Goal: Transaction & Acquisition: Purchase product/service

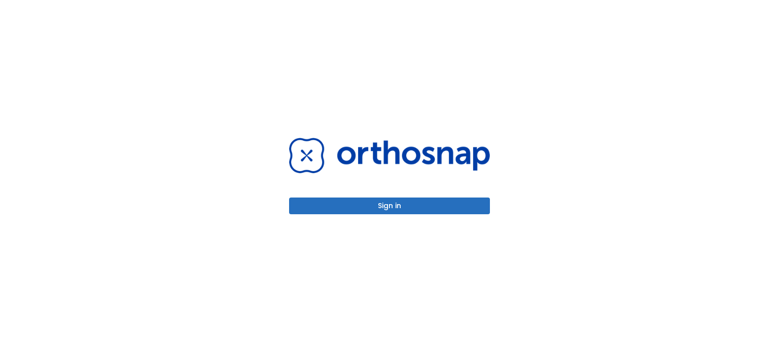
click at [392, 212] on button "Sign in" at bounding box center [389, 206] width 201 height 17
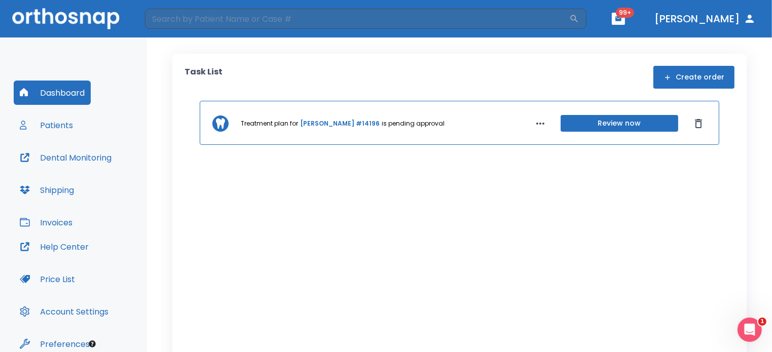
drag, startPoint x: 47, startPoint y: 106, endPoint x: 53, endPoint y: 114, distance: 10.1
click at [53, 114] on div "Dashboard Patients Dental Monitoring Shipping Invoices" at bounding box center [74, 158] width 120 height 154
click at [53, 114] on button "Patients" at bounding box center [46, 125] width 65 height 24
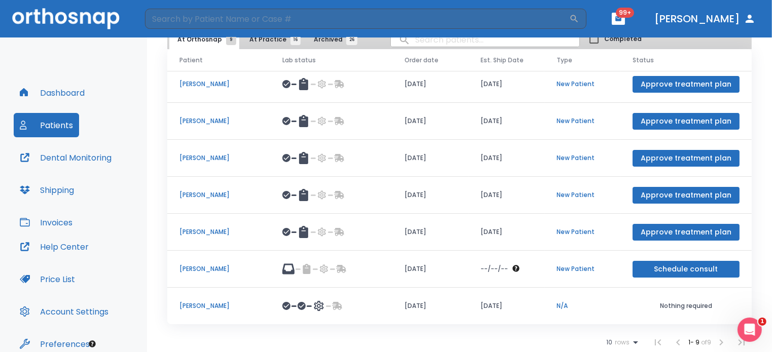
click at [65, 89] on button "Dashboard" at bounding box center [52, 93] width 77 height 24
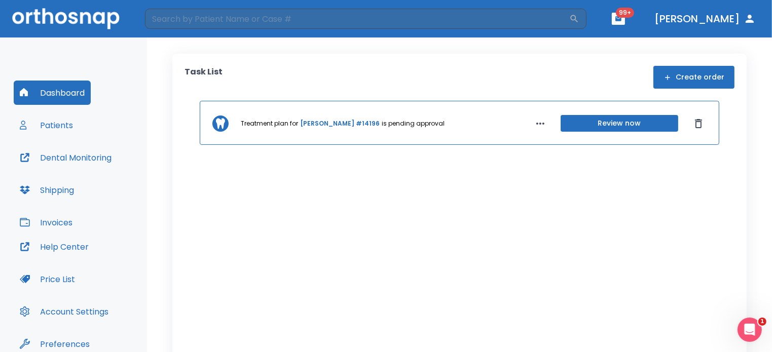
click at [691, 80] on button "Create order" at bounding box center [694, 77] width 81 height 23
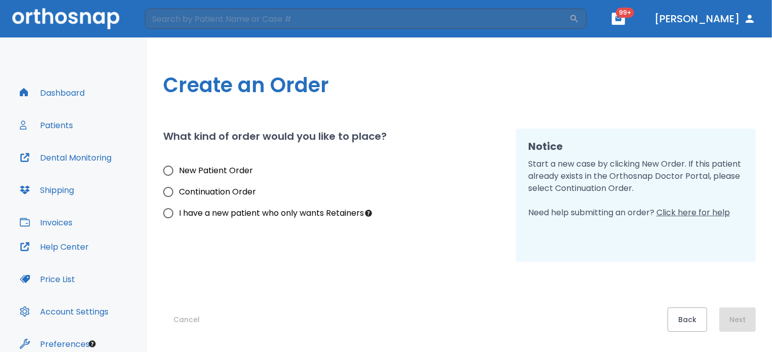
click at [210, 172] on span "New Patient Order" at bounding box center [216, 171] width 74 height 12
click at [179, 172] on input "New Patient Order" at bounding box center [168, 170] width 21 height 21
radio input "true"
click at [746, 314] on button "Next" at bounding box center [738, 320] width 37 height 24
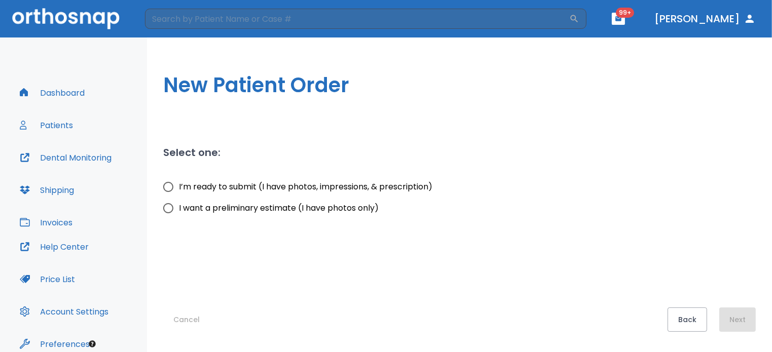
click at [248, 191] on span "I’m ready to submit (I have photos, impressions, & prescription)" at bounding box center [306, 187] width 254 height 12
click at [179, 191] on input "I’m ready to submit (I have photos, impressions, & prescription)" at bounding box center [168, 186] width 21 height 21
radio input "true"
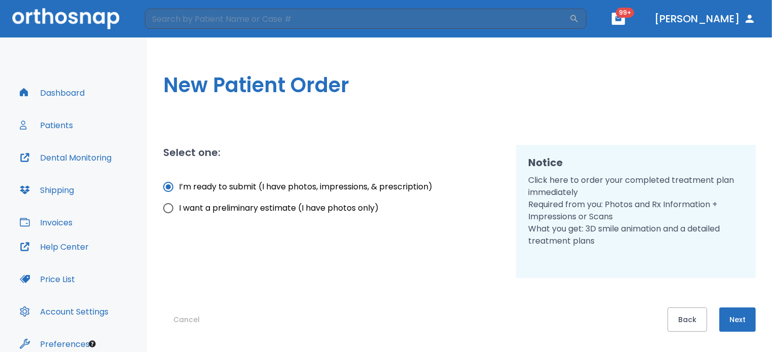
click at [742, 315] on button "Next" at bounding box center [738, 320] width 37 height 24
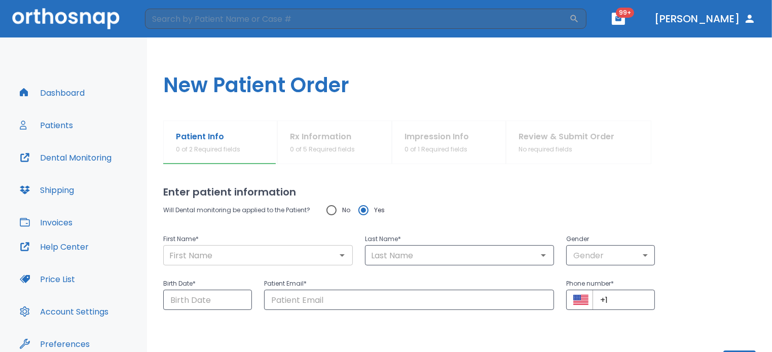
click at [304, 247] on div "​" at bounding box center [258, 255] width 190 height 20
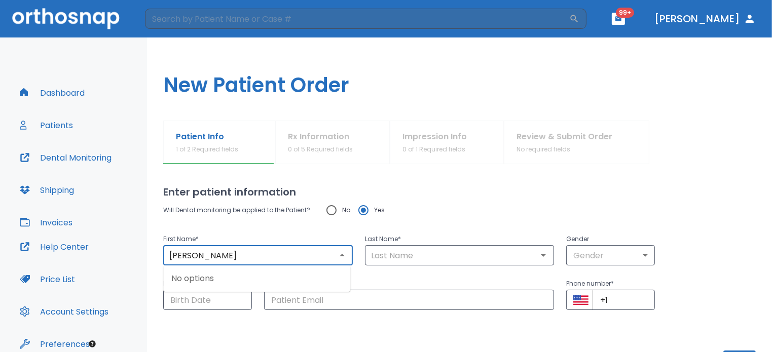
type input "[PERSON_NAME]"
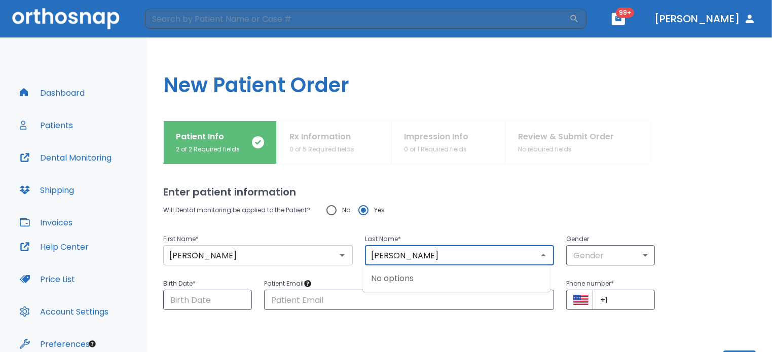
type input "[PERSON_NAME]"
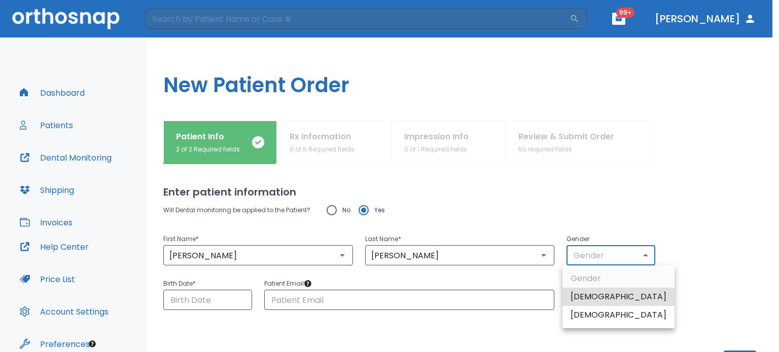
click at [603, 262] on body "​ 99+ [PERSON_NAME] Dashboard Patients Dental Monitoring Shipping Invoices Help…" at bounding box center [389, 176] width 779 height 352
click at [592, 294] on li "[DEMOGRAPHIC_DATA]" at bounding box center [618, 297] width 112 height 18
type input "1"
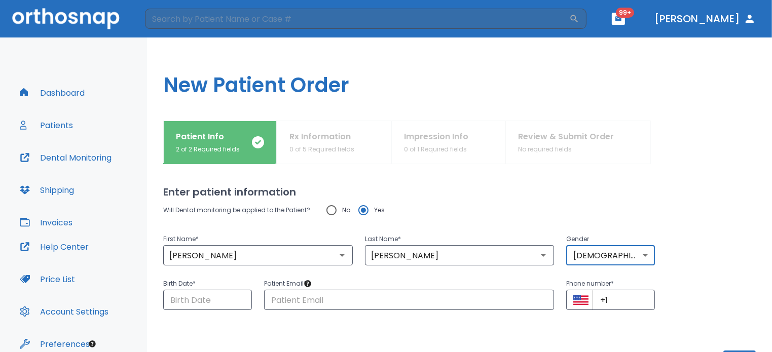
scroll to position [43, 0]
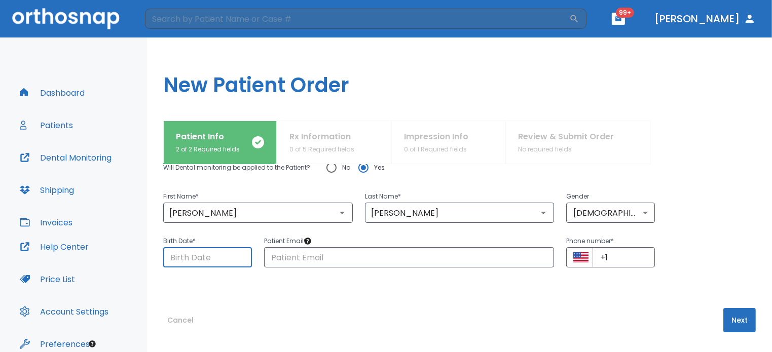
click at [177, 261] on input "Choose date" at bounding box center [207, 257] width 89 height 20
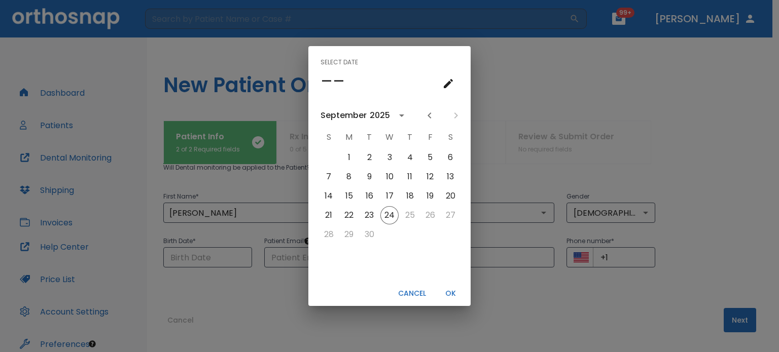
click at [444, 83] on icon "calendar view is open, go to text input view" at bounding box center [448, 84] width 12 height 12
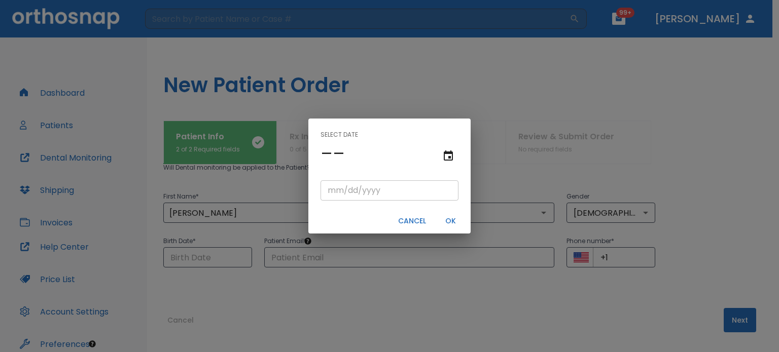
click at [323, 191] on input "tel" at bounding box center [389, 191] width 138 height 20
type input "02/02/"
type input "02/02/0001"
type input "02/02/1"
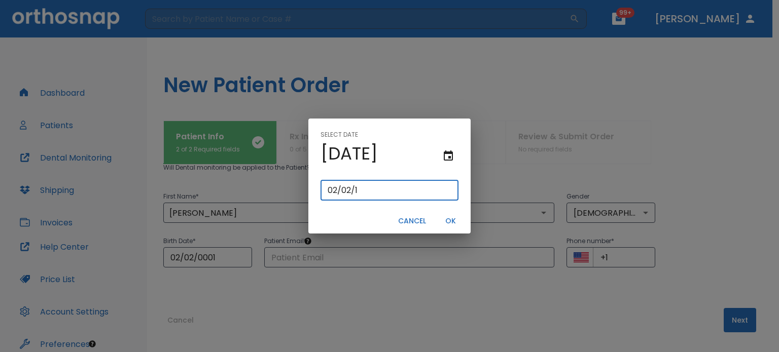
type input "02/02/0019"
type input "[DATE]"
type input "02/02/0199"
type input "02/02/199"
type input "[DATE]"
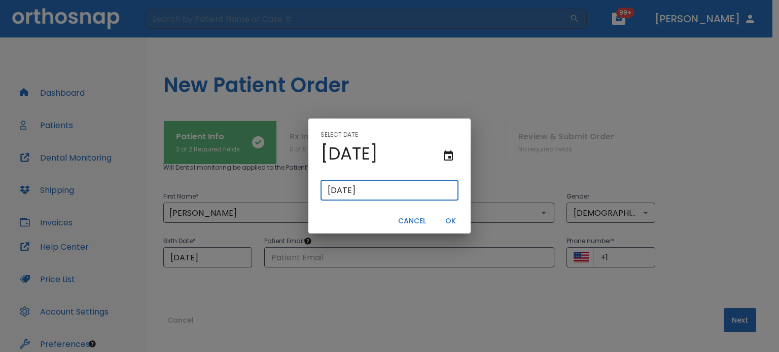
type input "[DATE]"
click at [448, 228] on button "OK" at bounding box center [450, 221] width 32 height 17
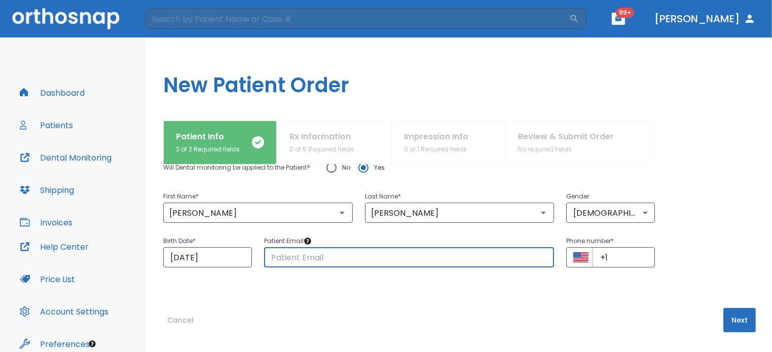
click at [392, 256] on input "text" at bounding box center [409, 257] width 291 height 20
type input "[EMAIL_ADDRESS][DOMAIN_NAME]"
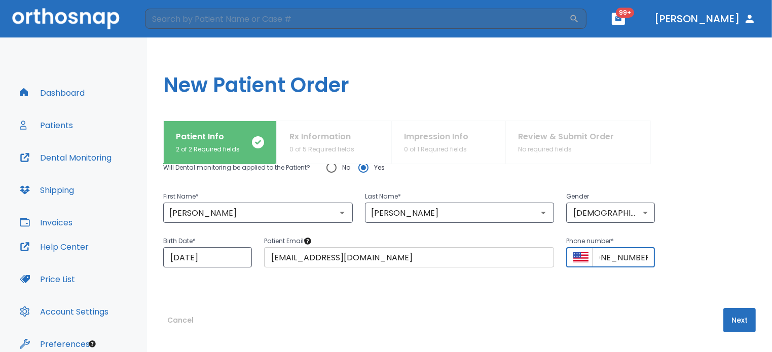
scroll to position [0, 25]
type input "[PHONE_NUMBER]"
click at [732, 325] on button "Next" at bounding box center [740, 320] width 32 height 24
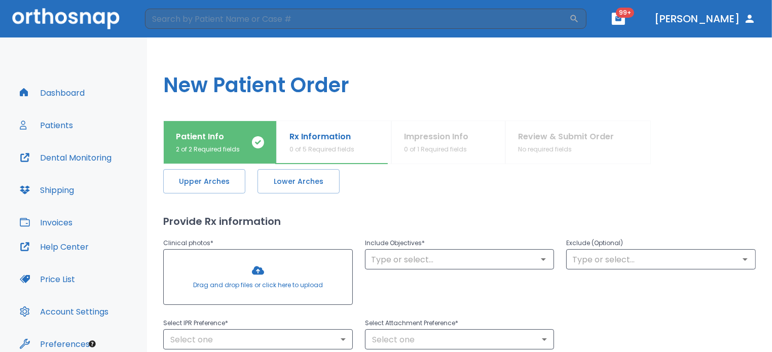
scroll to position [0, 0]
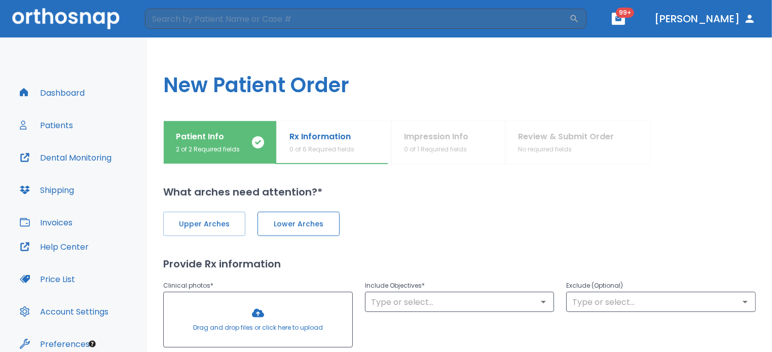
click at [297, 214] on button "Lower Arches" at bounding box center [299, 224] width 82 height 24
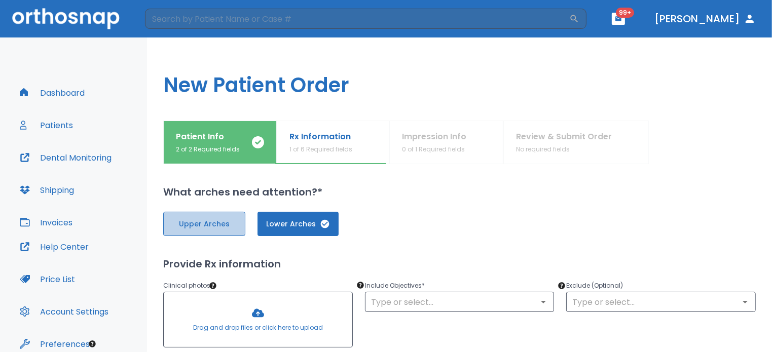
click at [229, 213] on button "Upper Arches" at bounding box center [204, 224] width 82 height 24
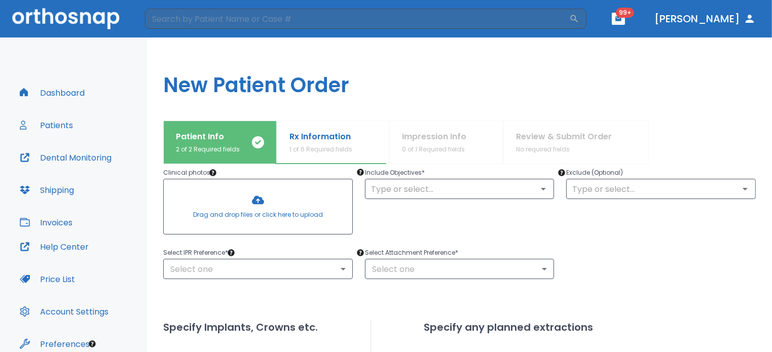
scroll to position [114, 0]
click at [267, 190] on div at bounding box center [258, 206] width 189 height 55
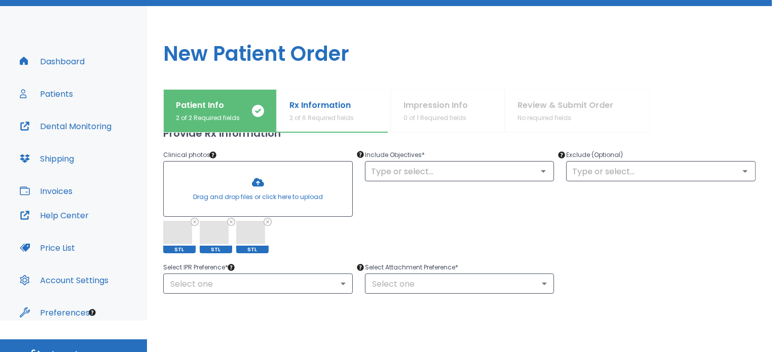
scroll to position [46, 0]
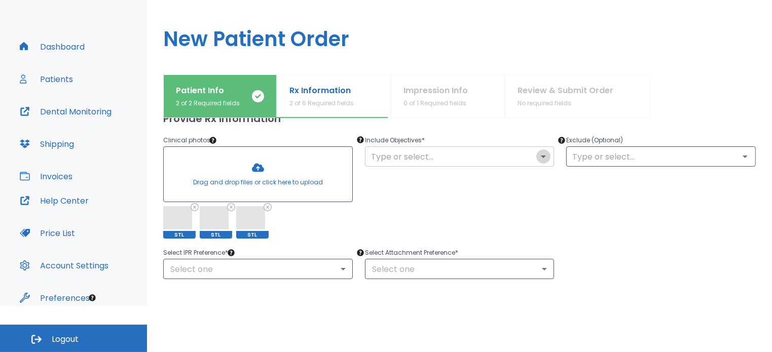
click at [538, 156] on icon "Open" at bounding box center [544, 157] width 12 height 12
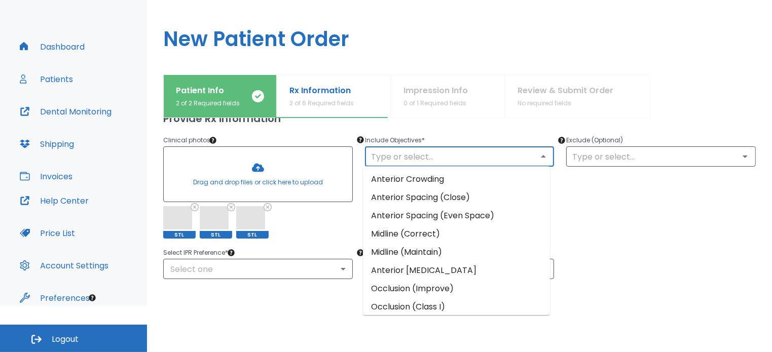
click at [541, 156] on icon "Close" at bounding box center [543, 156] width 5 height 3
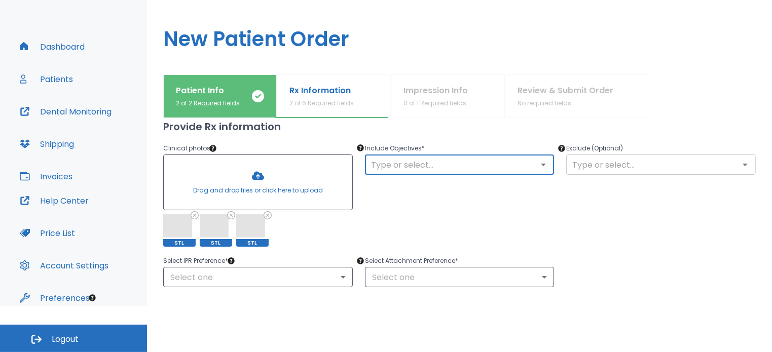
scroll to position [92, 0]
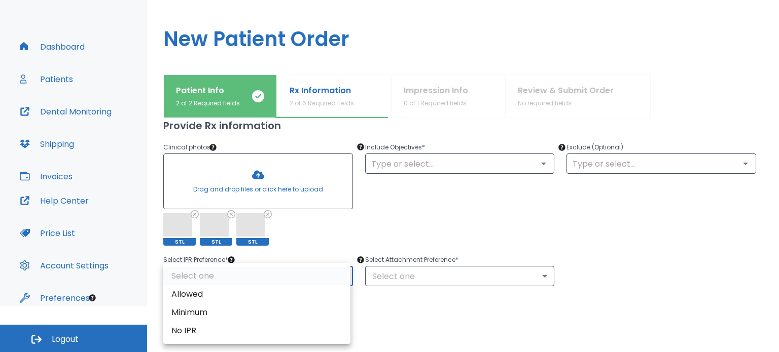
click at [246, 280] on body "​ 99+ [PERSON_NAME] Dashboard Patients Dental Monitoring Shipping Invoices Help…" at bounding box center [389, 130] width 779 height 352
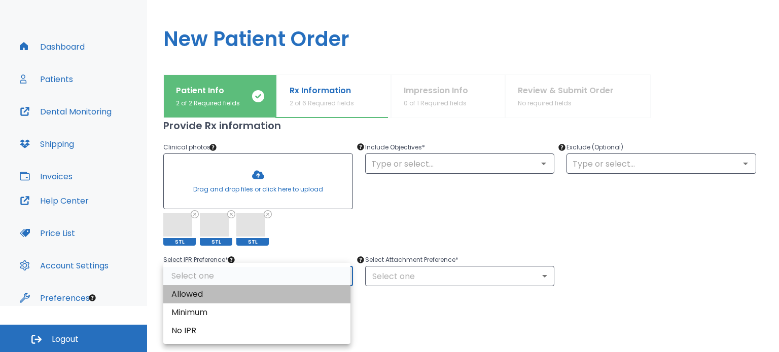
click at [228, 287] on li "Allowed" at bounding box center [256, 294] width 187 height 18
type input "1"
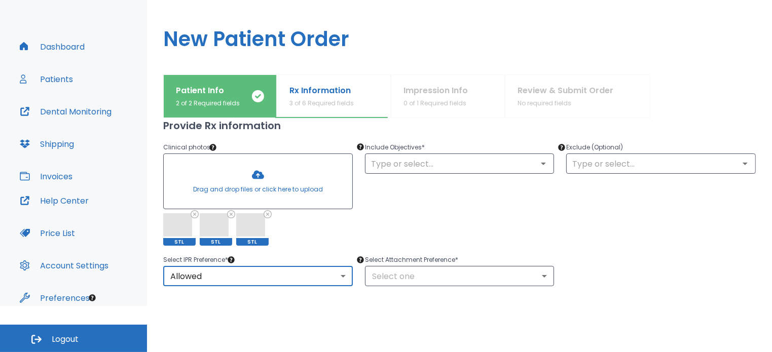
click at [484, 286] on div "Upper Arches Lower Arches Provide Rx information Clinical photos * Drag and dro…" at bounding box center [459, 310] width 593 height 499
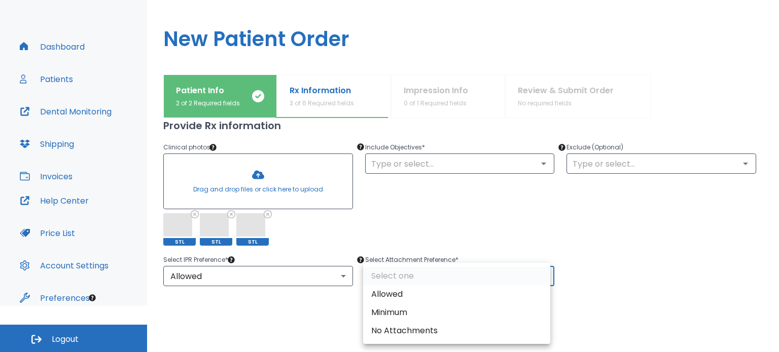
click at [483, 278] on body "​ 99+ [PERSON_NAME] Dashboard Patients Dental Monitoring Shipping Invoices Help…" at bounding box center [389, 130] width 779 height 352
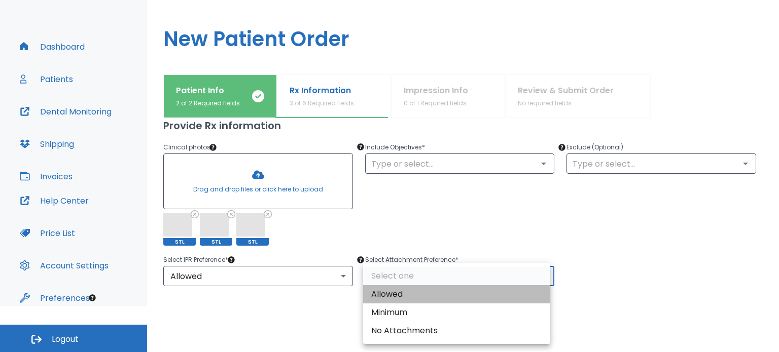
click at [469, 288] on li "Allowed" at bounding box center [456, 294] width 187 height 18
type input "1"
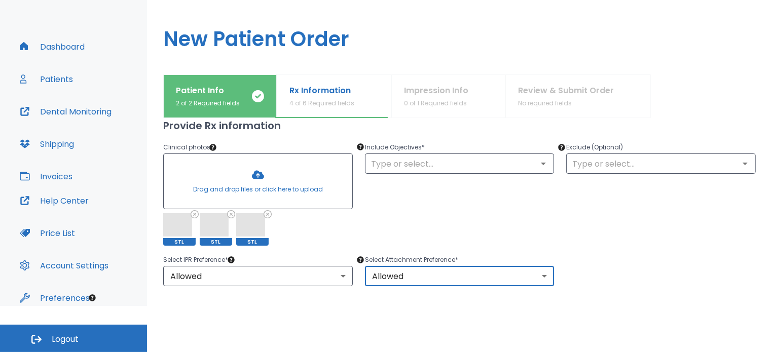
click at [588, 285] on div "Select IPR Preference * Allowed 1 ​ Select Attachment Preference * Allowed 1 ​" at bounding box center [453, 264] width 605 height 45
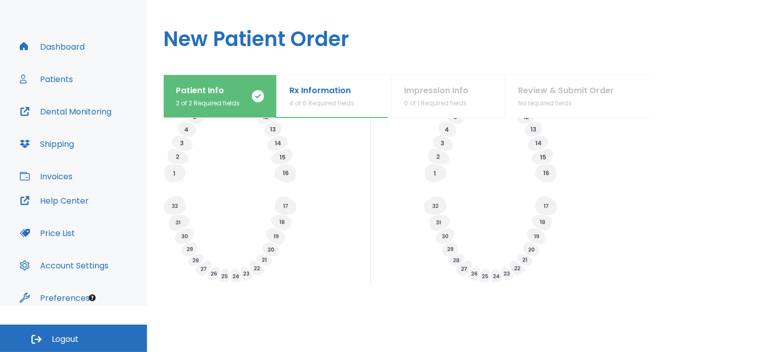
scroll to position [431, 0]
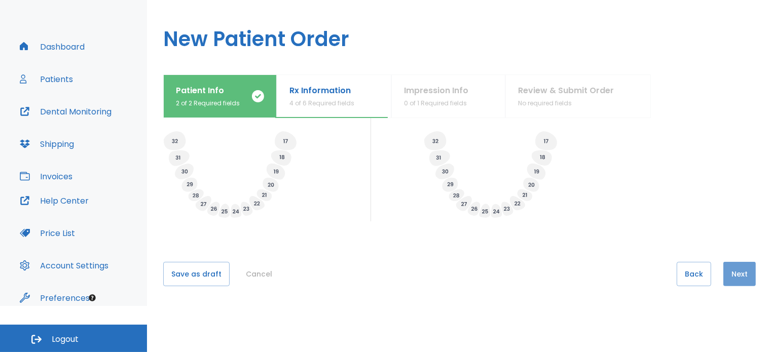
click at [742, 281] on button "Next" at bounding box center [740, 274] width 32 height 24
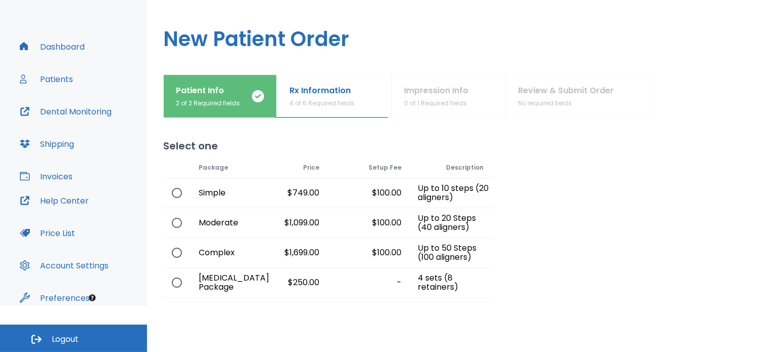
click at [175, 228] on input "radio" at bounding box center [176, 222] width 21 height 21
radio input "true"
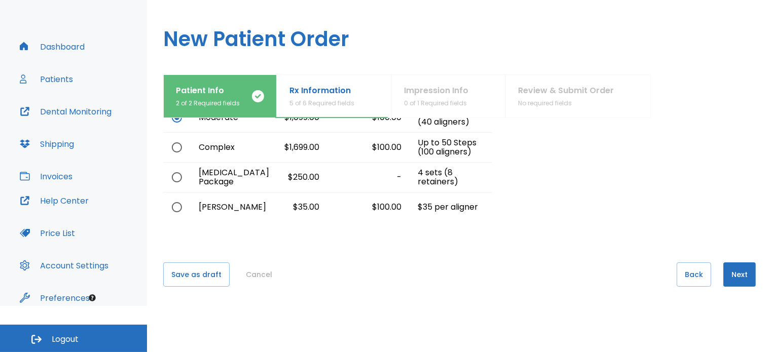
click at [727, 278] on button "Next" at bounding box center [740, 275] width 32 height 24
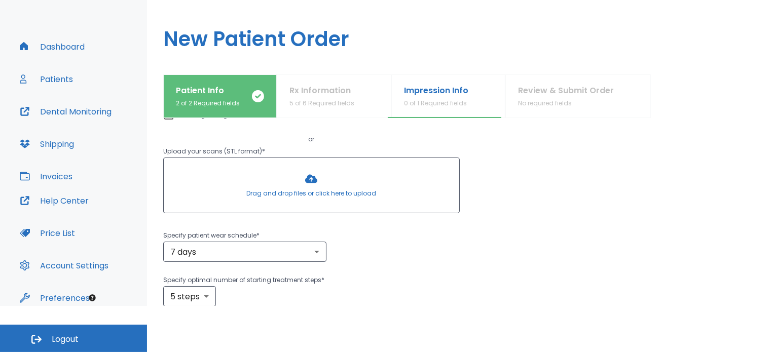
scroll to position [0, 0]
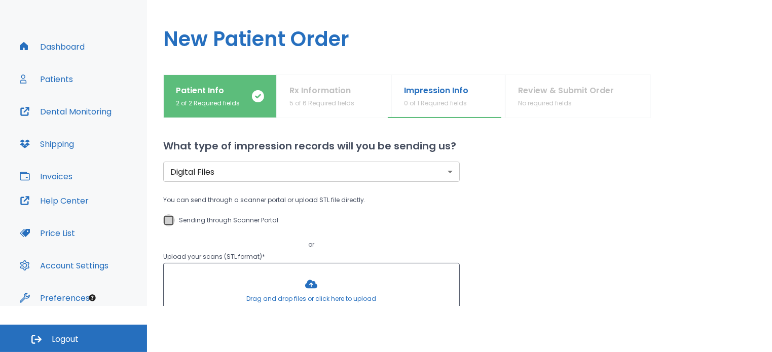
click at [173, 217] on input "Sending through Scanner Portal" at bounding box center [169, 221] width 12 height 12
checkbox input "true"
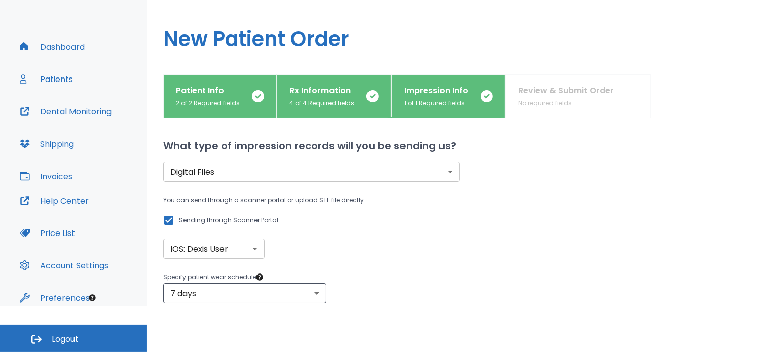
scroll to position [183, 0]
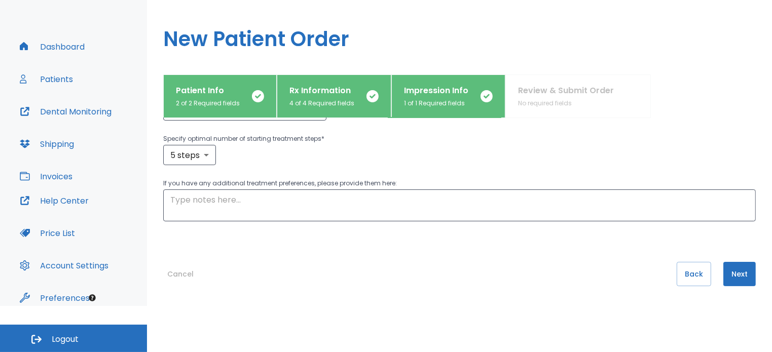
click at [725, 281] on button "Next" at bounding box center [740, 274] width 32 height 24
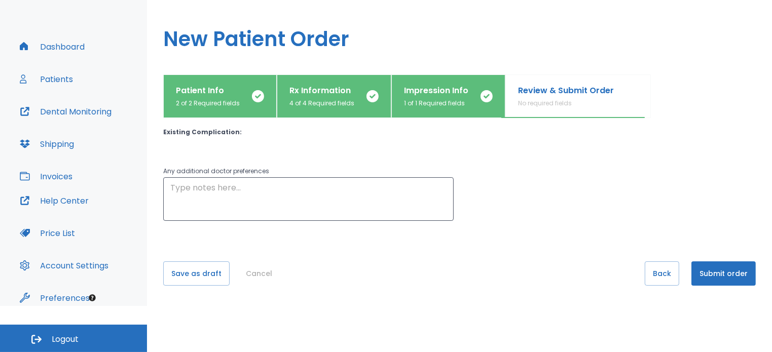
scroll to position [0, 0]
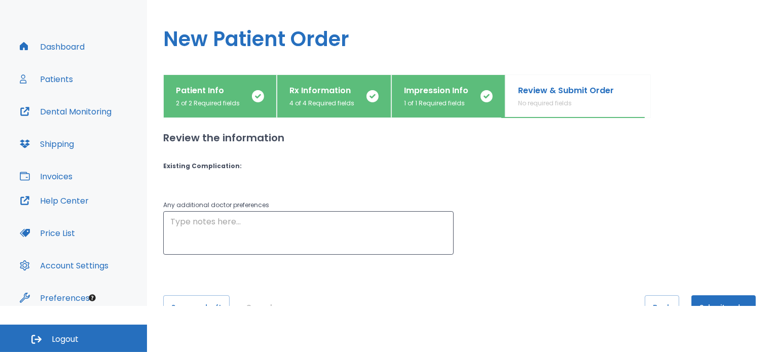
click at [719, 298] on button "Submit order" at bounding box center [724, 308] width 64 height 24
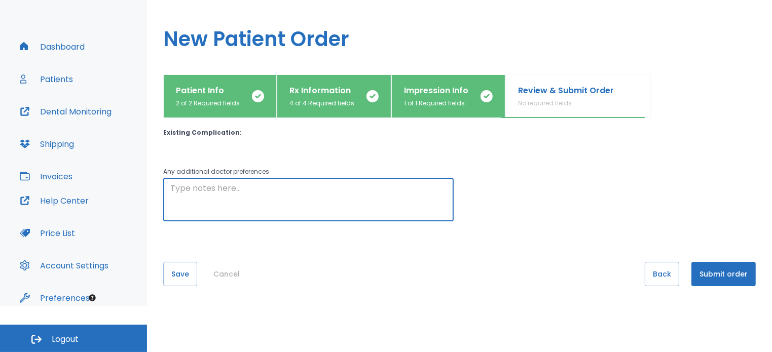
click at [287, 190] on textarea at bounding box center [308, 200] width 276 height 35
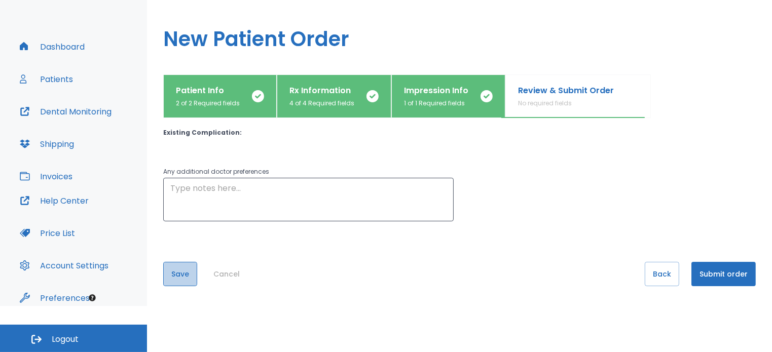
click at [173, 280] on button "Save" at bounding box center [180, 274] width 34 height 24
click at [707, 270] on button "Submit order" at bounding box center [724, 274] width 64 height 24
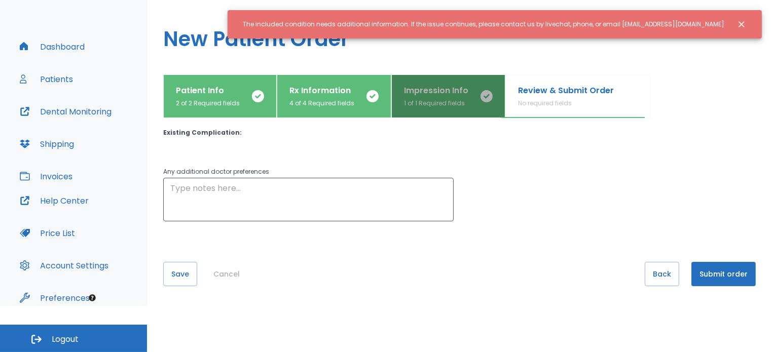
click at [457, 101] on p "1 of 1 Required fields" at bounding box center [436, 103] width 64 height 9
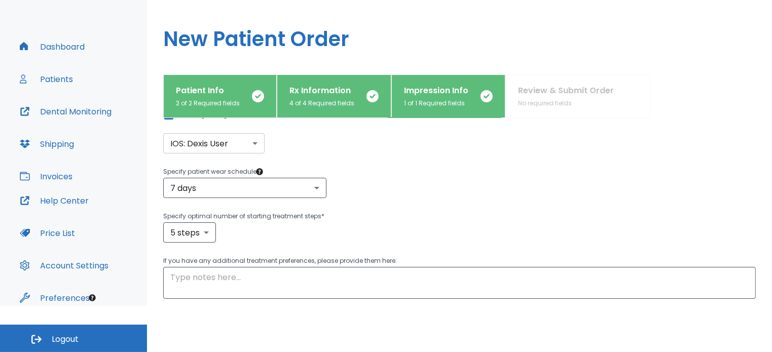
scroll to position [98, 0]
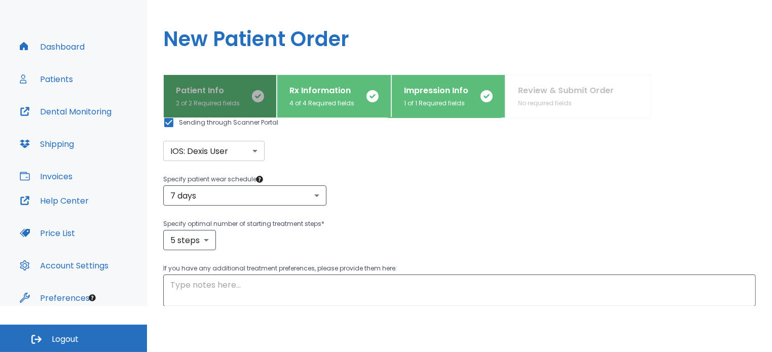
click at [168, 81] on button "Patient Info 2 of 2 Required fields" at bounding box center [220, 97] width 114 height 44
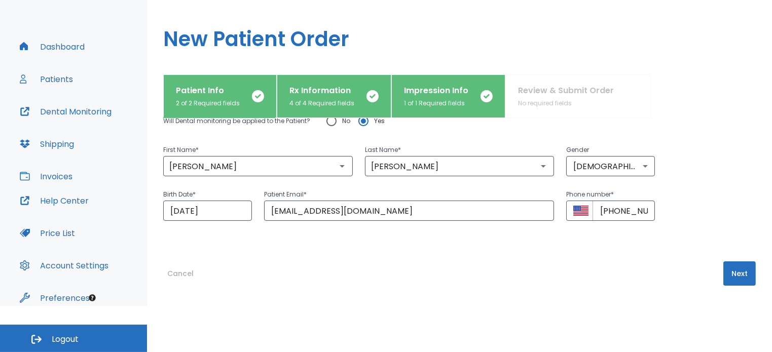
scroll to position [43, 0]
click at [737, 284] on button "Next" at bounding box center [740, 274] width 32 height 24
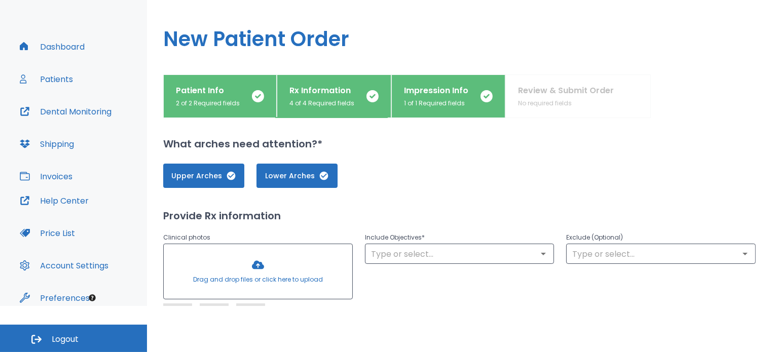
scroll to position [0, 0]
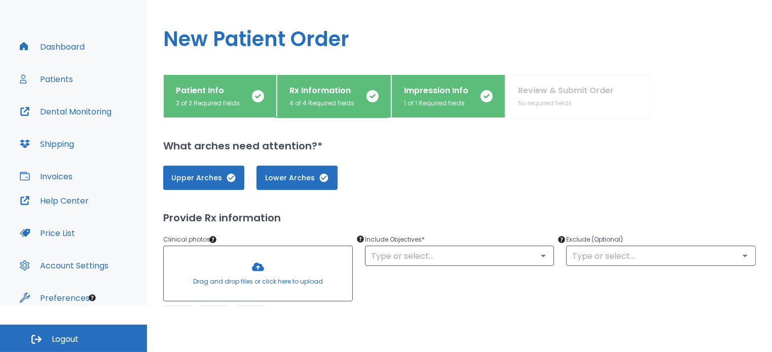
click at [267, 271] on div at bounding box center [258, 273] width 189 height 55
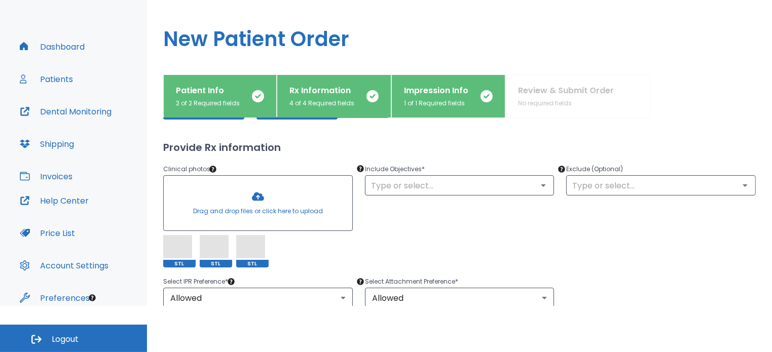
scroll to position [73, 0]
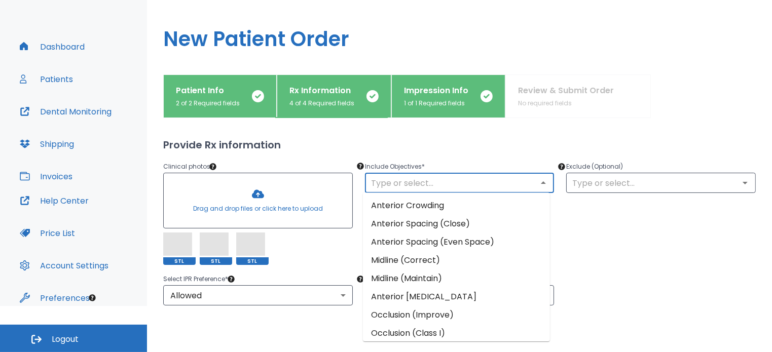
click at [445, 180] on input "text" at bounding box center [460, 183] width 184 height 14
click at [433, 260] on li "Midline (Correct)" at bounding box center [456, 261] width 187 height 18
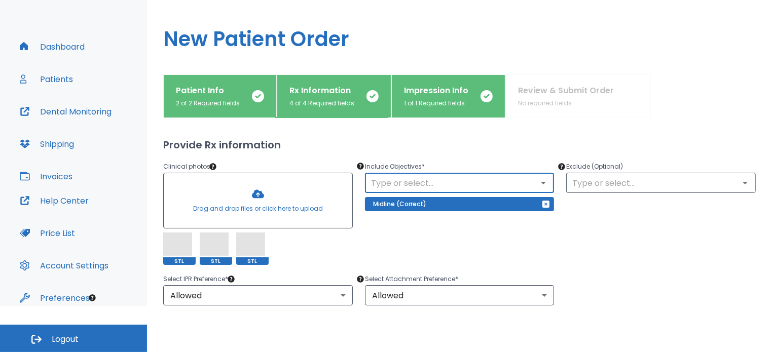
click at [440, 190] on div "​" at bounding box center [460, 183] width 190 height 20
click at [440, 188] on input "text" at bounding box center [460, 183] width 184 height 14
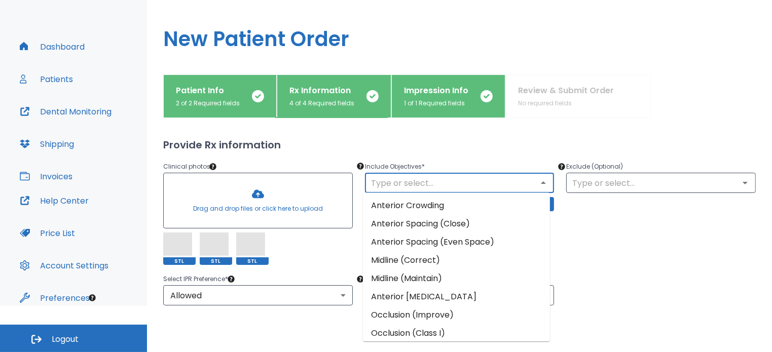
click at [440, 308] on li "Occlusion (Improve)" at bounding box center [456, 315] width 187 height 18
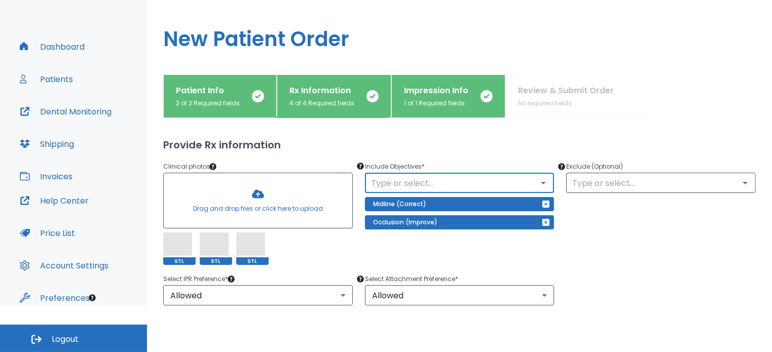
click at [438, 182] on input "text" at bounding box center [460, 183] width 184 height 14
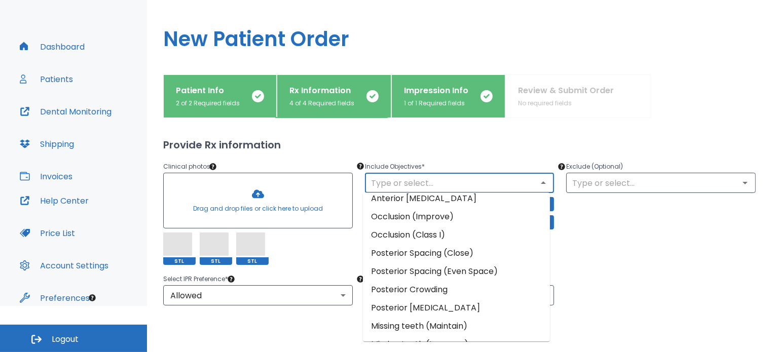
scroll to position [97, 0]
click at [469, 294] on li "Posterior Crowding" at bounding box center [456, 291] width 187 height 18
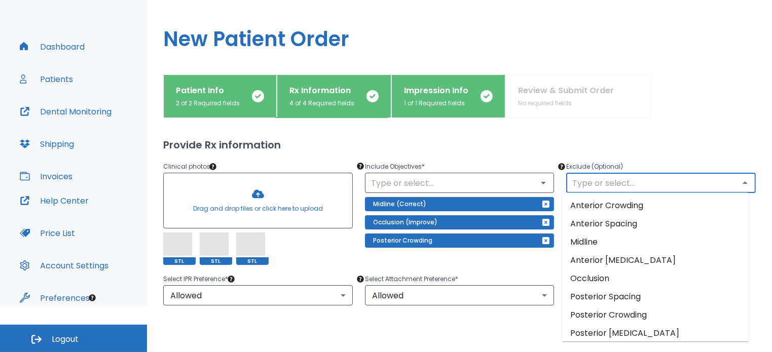
click at [692, 181] on input "text" at bounding box center [661, 183] width 184 height 14
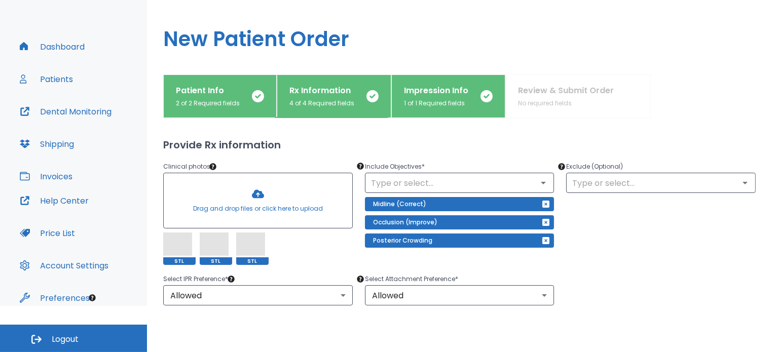
click at [706, 94] on div at bounding box center [703, 97] width 105 height 44
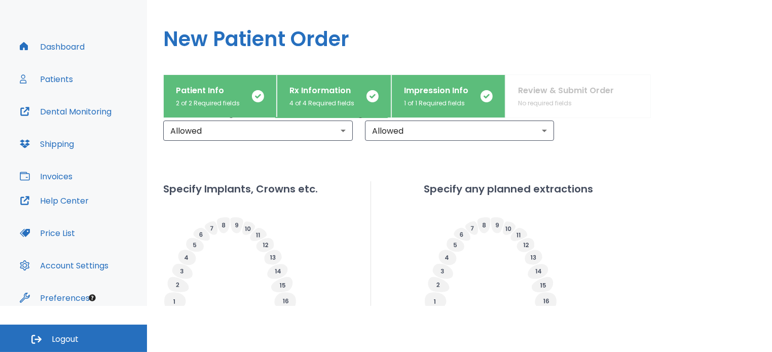
scroll to position [431, 0]
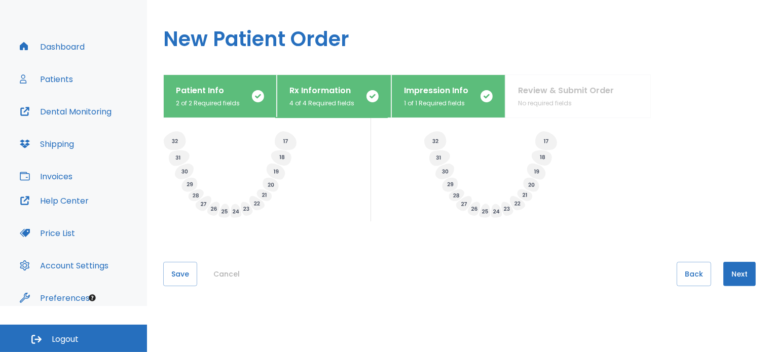
click at [728, 279] on button "Next" at bounding box center [740, 274] width 32 height 24
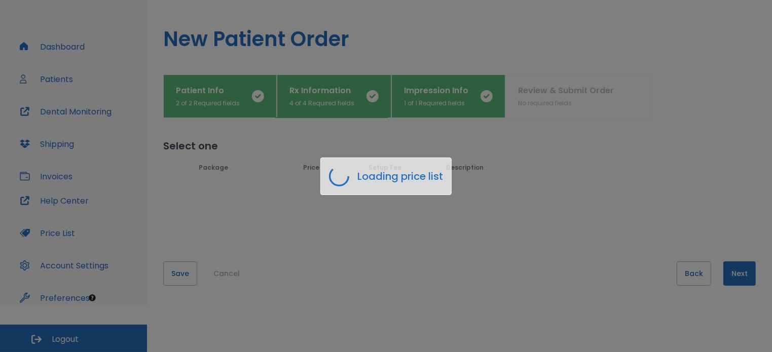
scroll to position [0, 0]
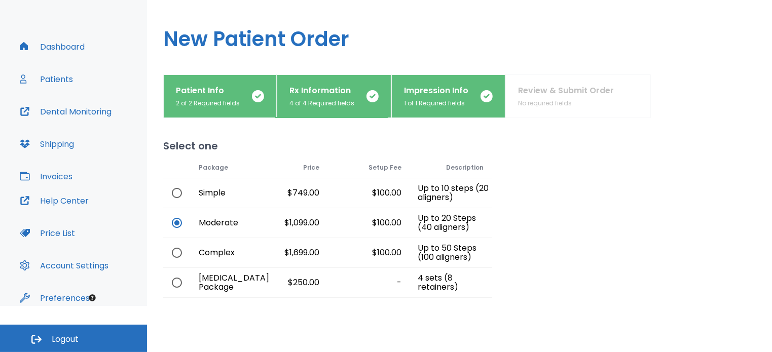
click at [189, 244] on div at bounding box center [176, 252] width 27 height 29
click at [174, 249] on input "radio" at bounding box center [176, 252] width 21 height 21
radio input "true"
click at [178, 233] on input "radio" at bounding box center [176, 222] width 21 height 21
radio input "true"
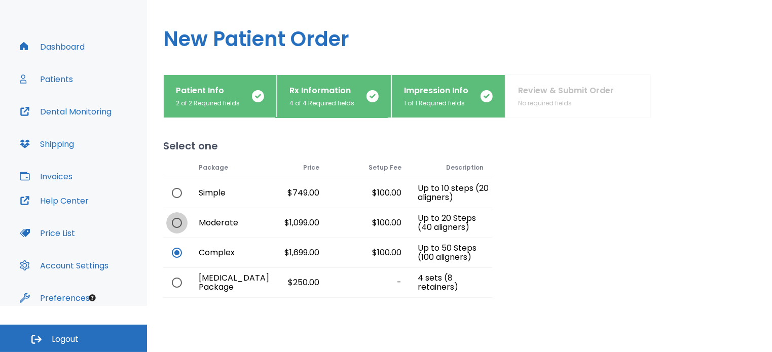
radio input "false"
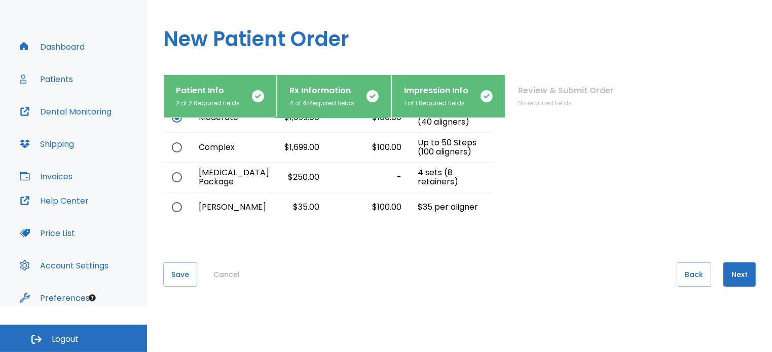
click at [730, 269] on button "Next" at bounding box center [740, 275] width 32 height 24
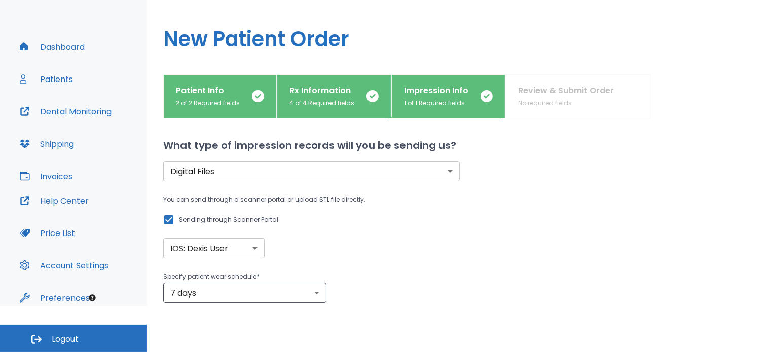
scroll to position [0, 0]
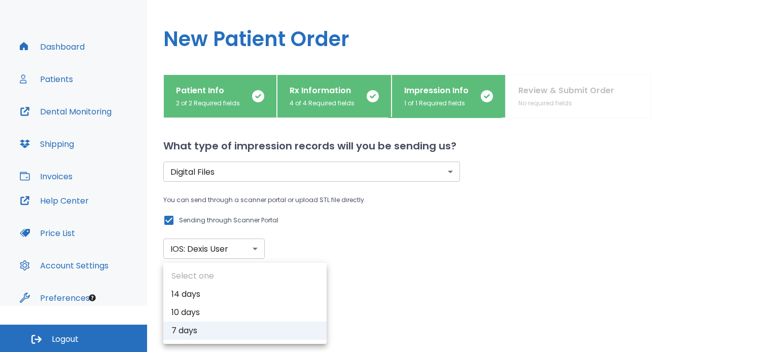
click at [288, 298] on body "​ 99+ [PERSON_NAME] Dashboard Patients Dental Monitoring Shipping Invoices Help…" at bounding box center [389, 130] width 779 height 352
click at [271, 306] on li "10 days" at bounding box center [244, 313] width 163 height 18
type input "2"
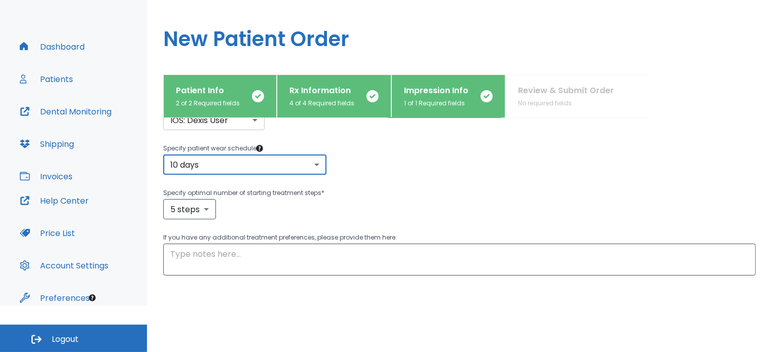
scroll to position [183, 0]
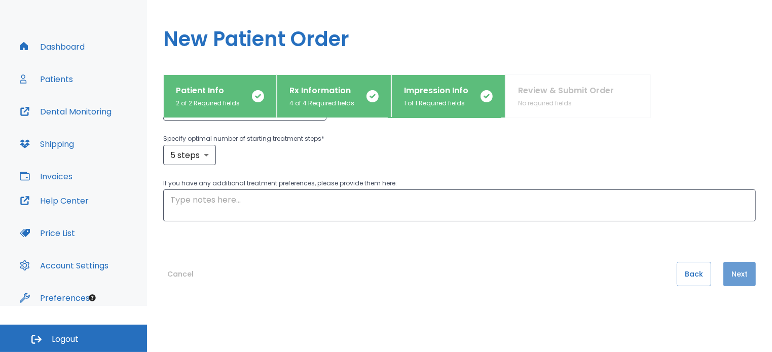
click at [734, 273] on button "Next" at bounding box center [740, 274] width 32 height 24
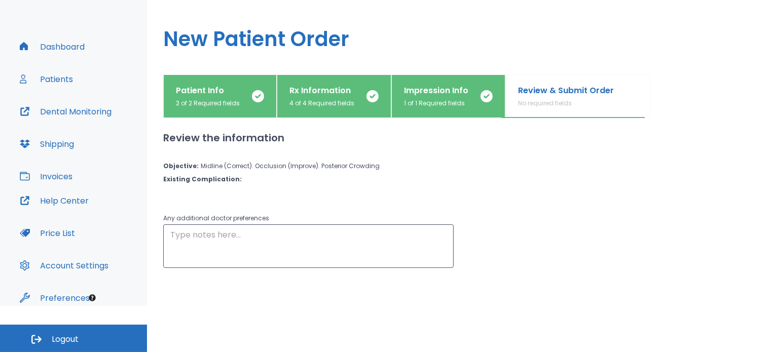
scroll to position [47, 0]
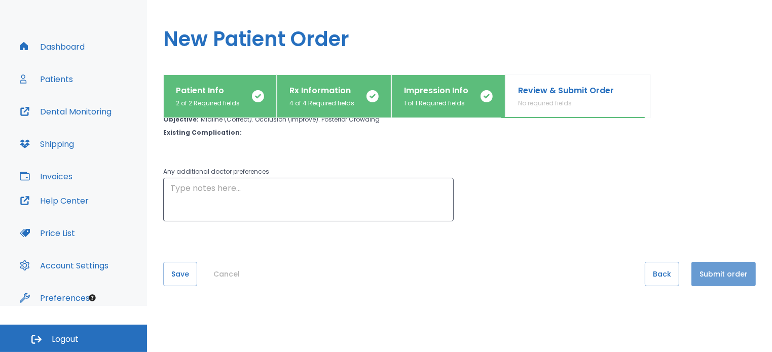
click at [732, 275] on button "Submit order" at bounding box center [724, 274] width 64 height 24
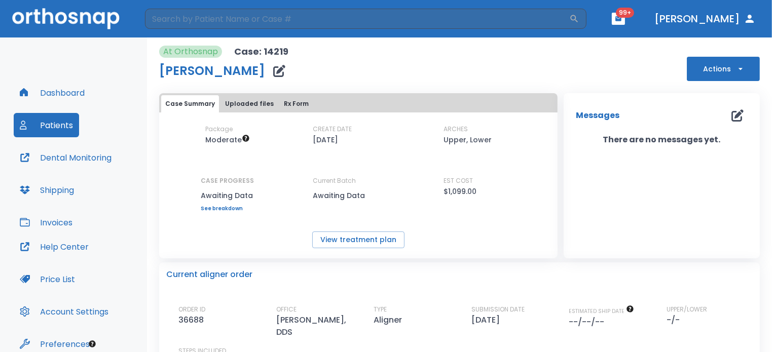
click at [625, 22] on button "button" at bounding box center [618, 19] width 13 height 12
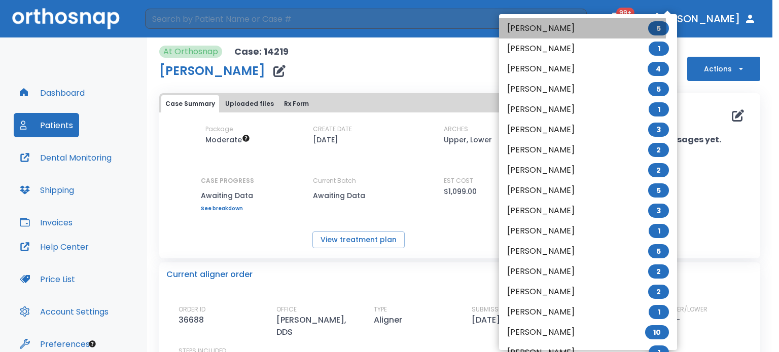
click at [582, 28] on li "[PERSON_NAME] 5" at bounding box center [588, 28] width 178 height 20
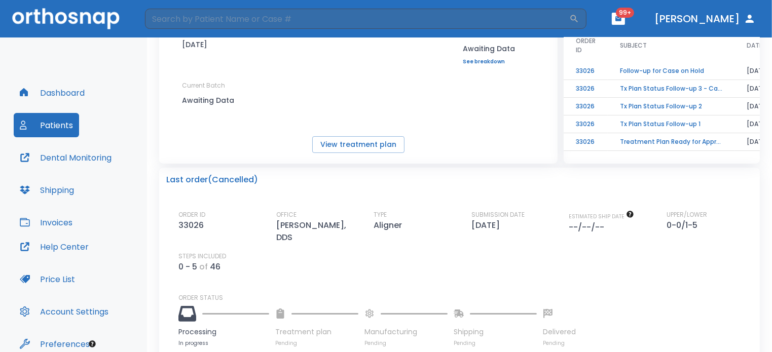
scroll to position [97, 0]
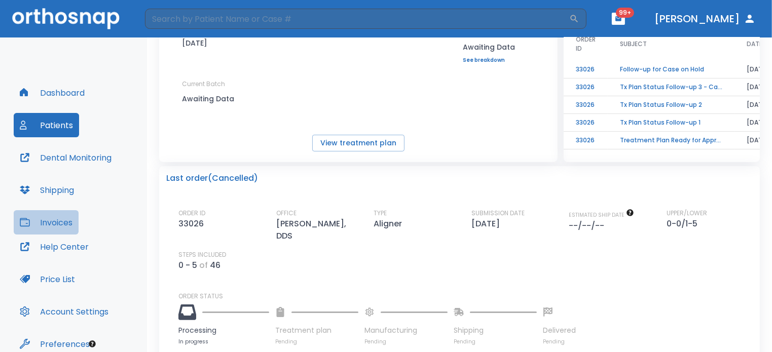
click at [68, 218] on button "Invoices" at bounding box center [46, 222] width 65 height 24
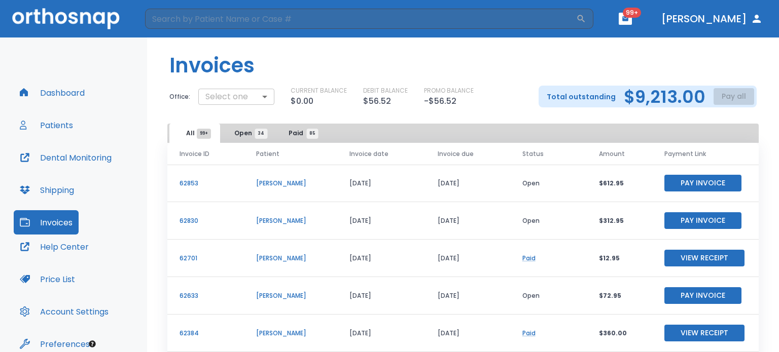
click at [253, 97] on body "​ 99+ [PERSON_NAME] Dashboard Patients Dental Monitoring Shipping Invoices Help…" at bounding box center [389, 176] width 779 height 352
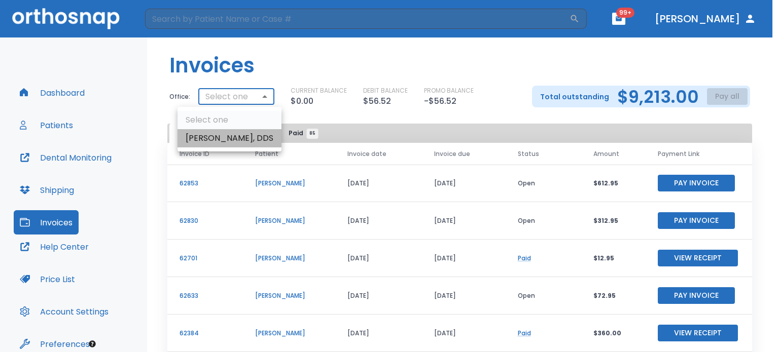
click at [250, 142] on li "[PERSON_NAME], DDS" at bounding box center [229, 138] width 104 height 18
type input "2554"
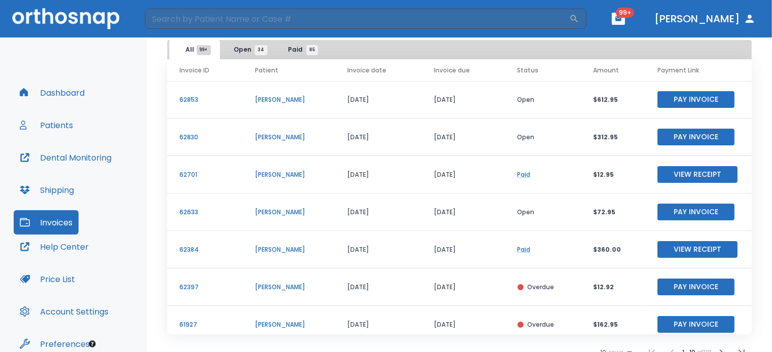
scroll to position [104, 0]
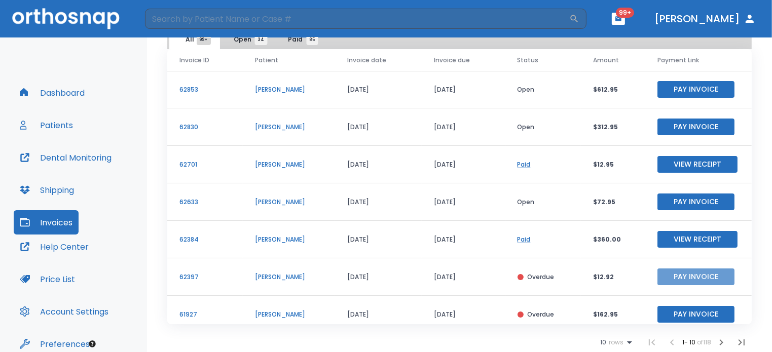
click at [685, 275] on button "Pay Invoice" at bounding box center [696, 277] width 77 height 17
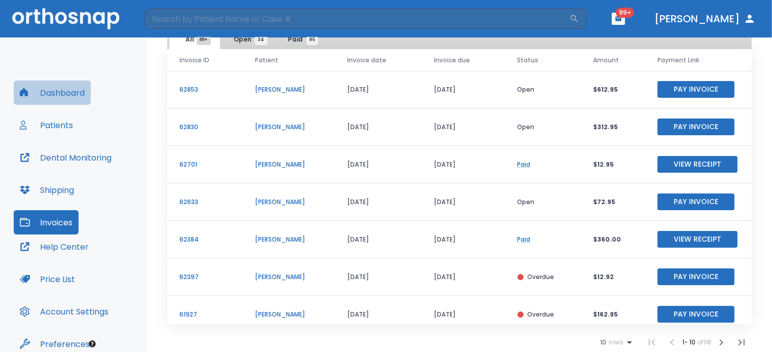
drag, startPoint x: 85, startPoint y: 84, endPoint x: 59, endPoint y: 96, distance: 28.8
click at [59, 96] on button "Dashboard" at bounding box center [52, 93] width 77 height 24
